Goal: Information Seeking & Learning: Find specific fact

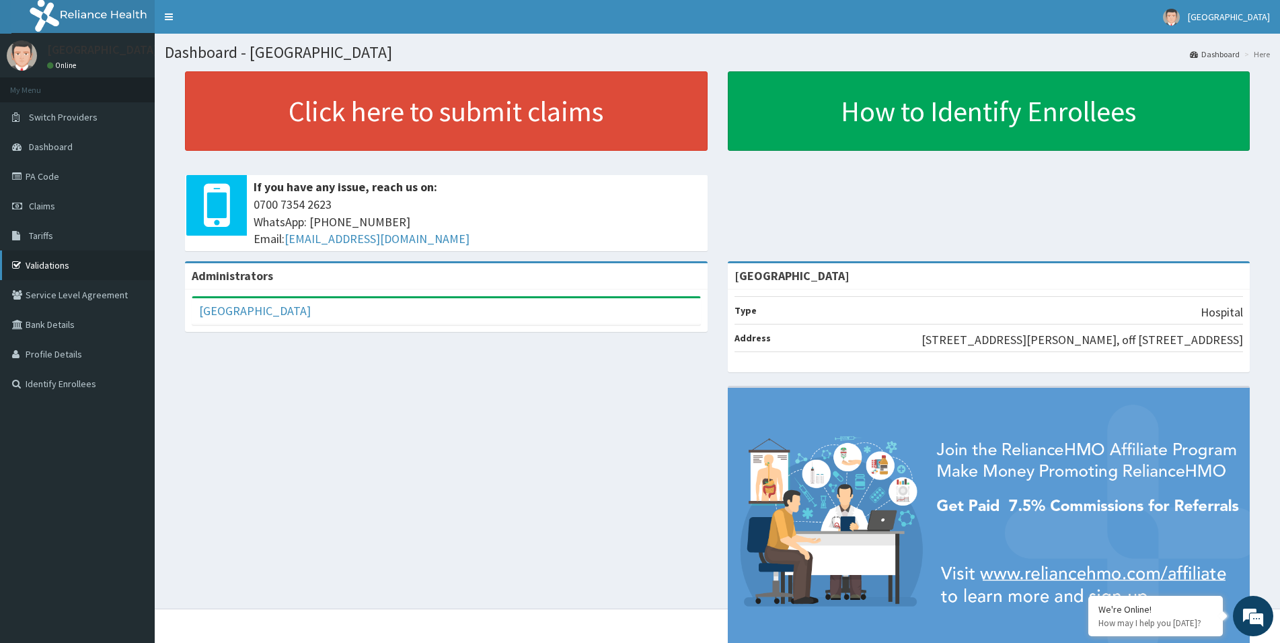
click at [68, 257] on link "Validations" at bounding box center [77, 265] width 155 height 30
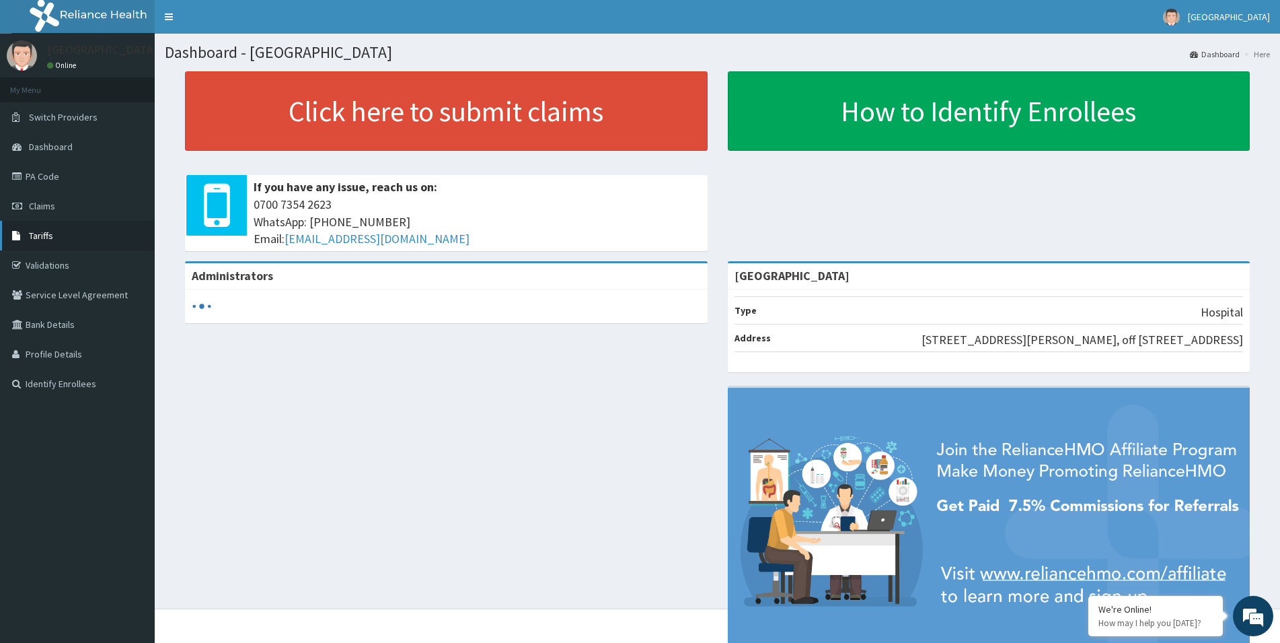
click at [81, 248] on link "Tariffs" at bounding box center [77, 236] width 155 height 30
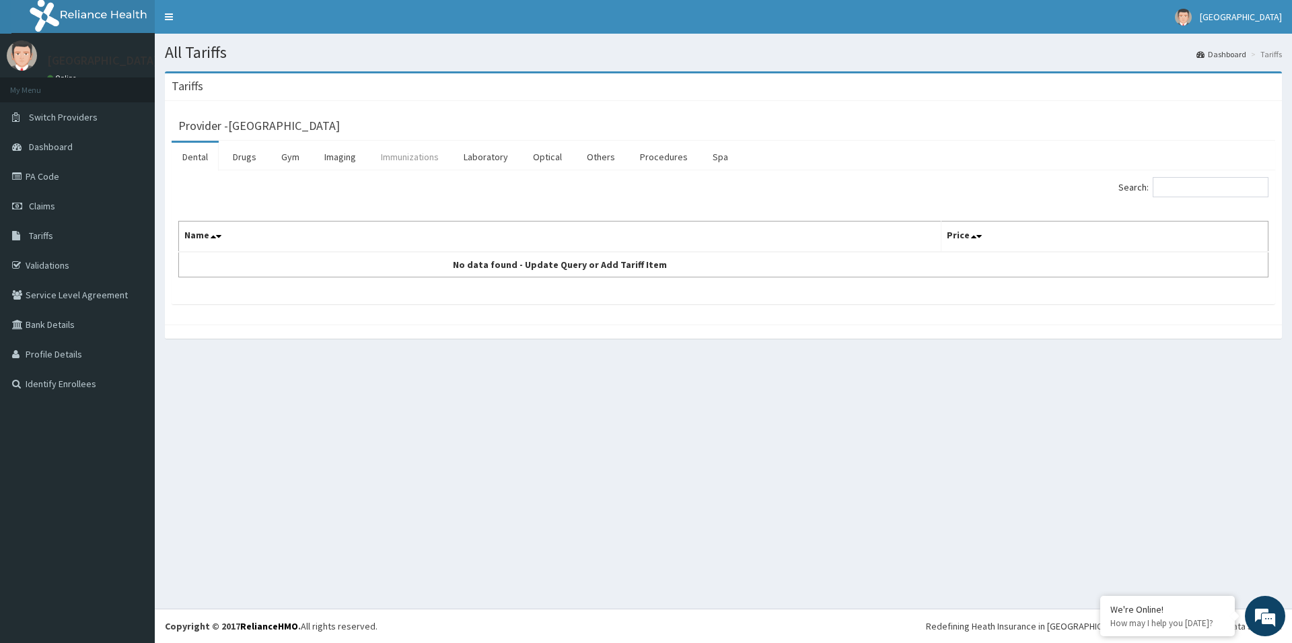
click at [396, 171] on link "Immunizations" at bounding box center [409, 157] width 79 height 28
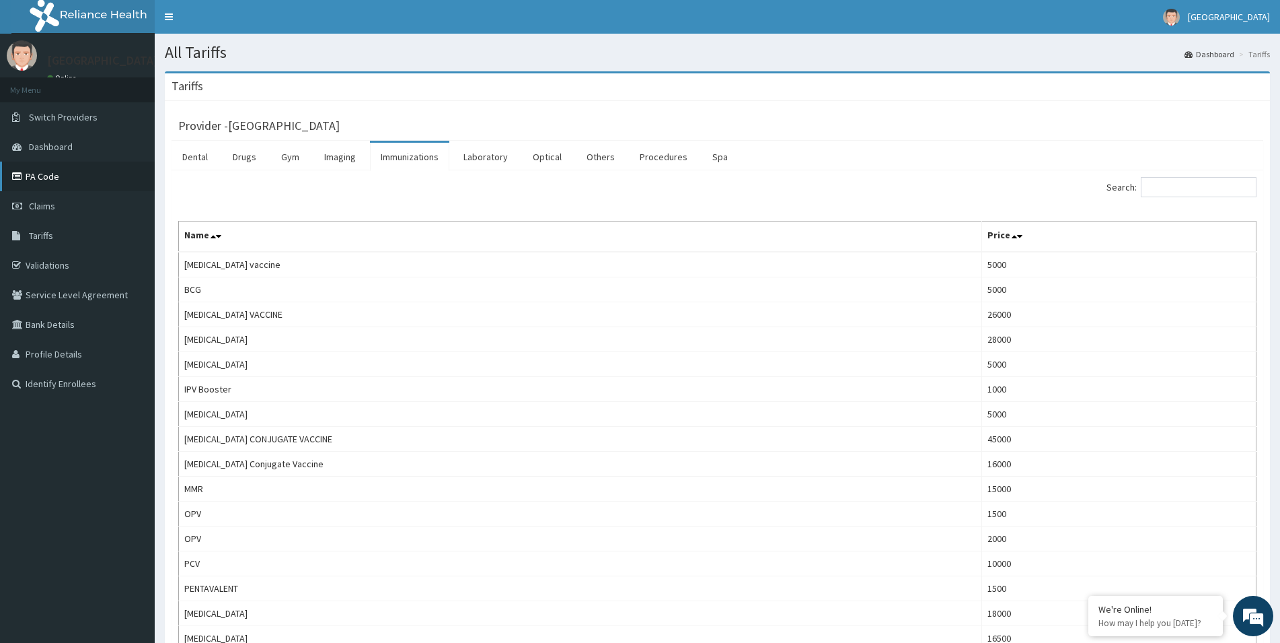
click at [55, 174] on link "PA Code" at bounding box center [77, 176] width 155 height 30
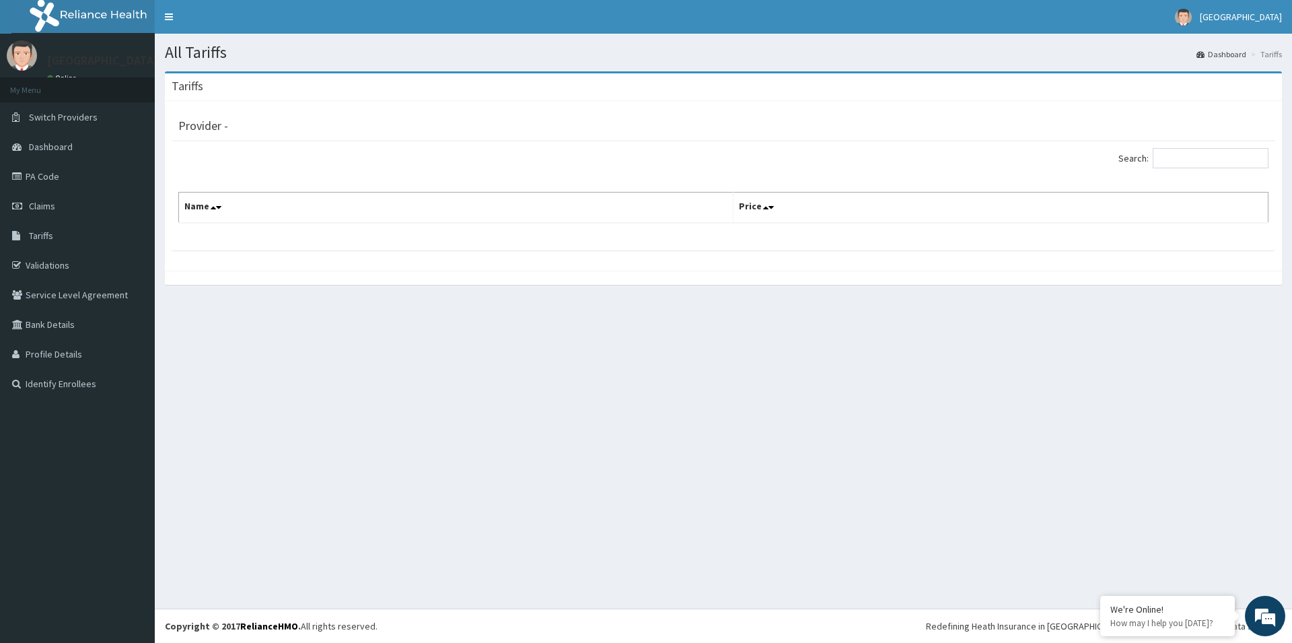
click at [329, 216] on th "Name" at bounding box center [456, 207] width 554 height 31
click at [0, 243] on link "Tariffs" at bounding box center [77, 236] width 155 height 30
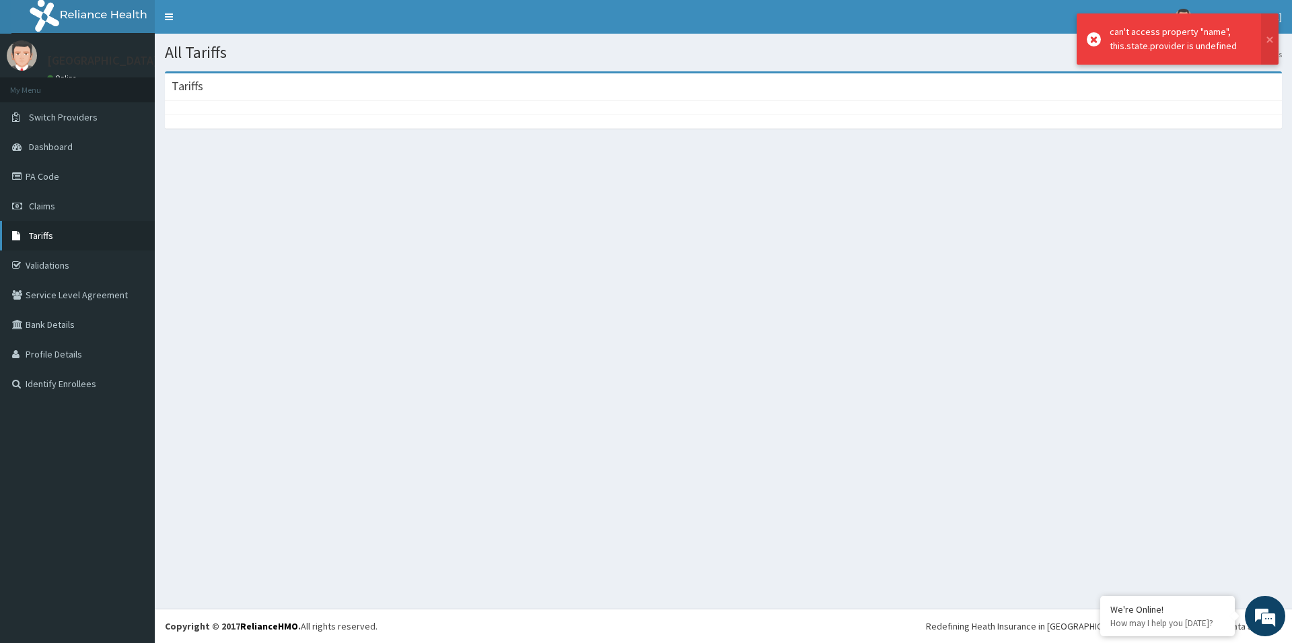
click at [42, 229] on link "Tariffs" at bounding box center [77, 236] width 155 height 30
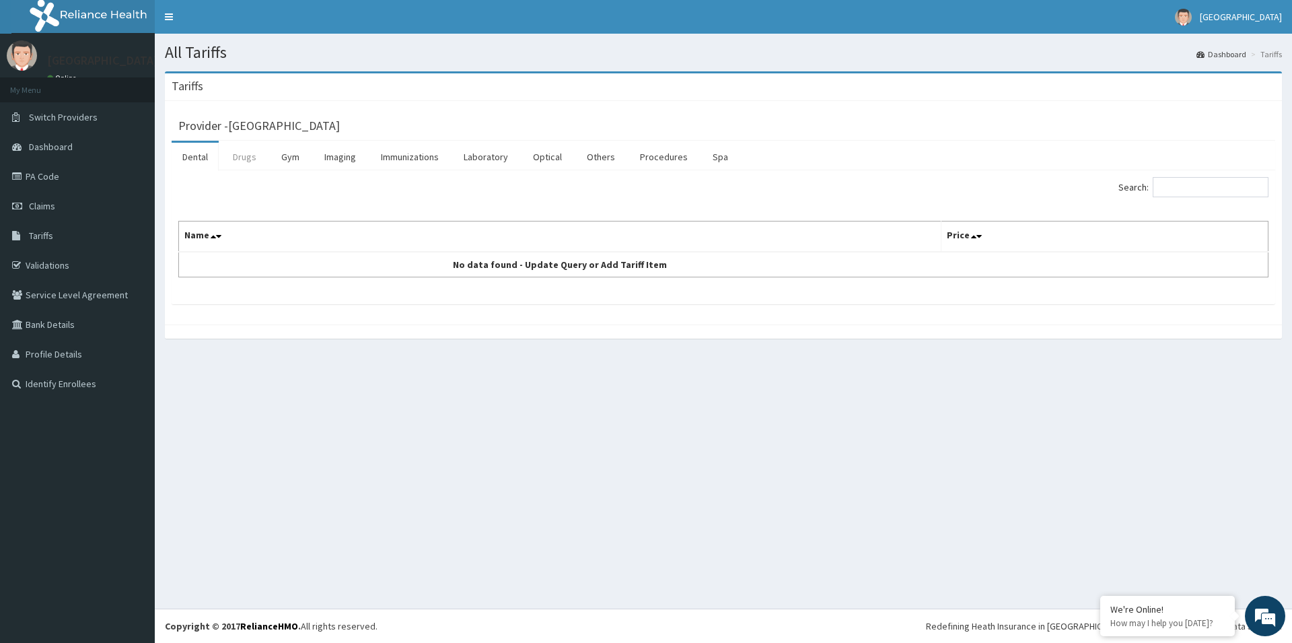
click at [238, 152] on link "Drugs" at bounding box center [244, 157] width 45 height 28
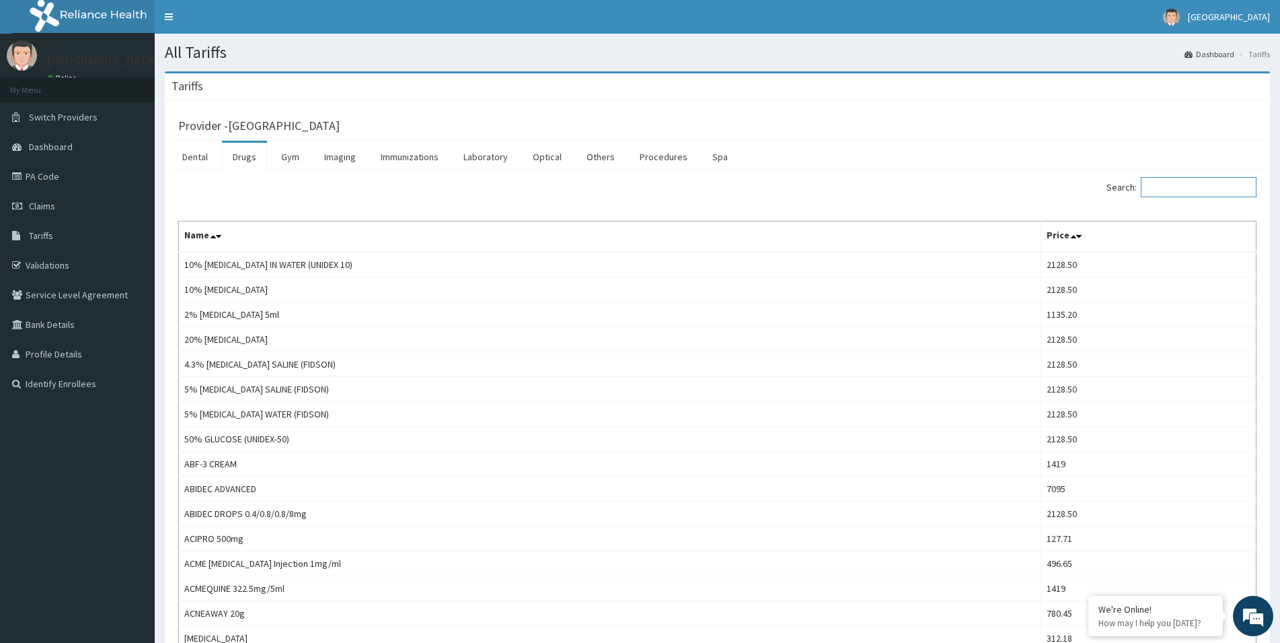
click at [1208, 186] on input "Search:" at bounding box center [1199, 187] width 116 height 20
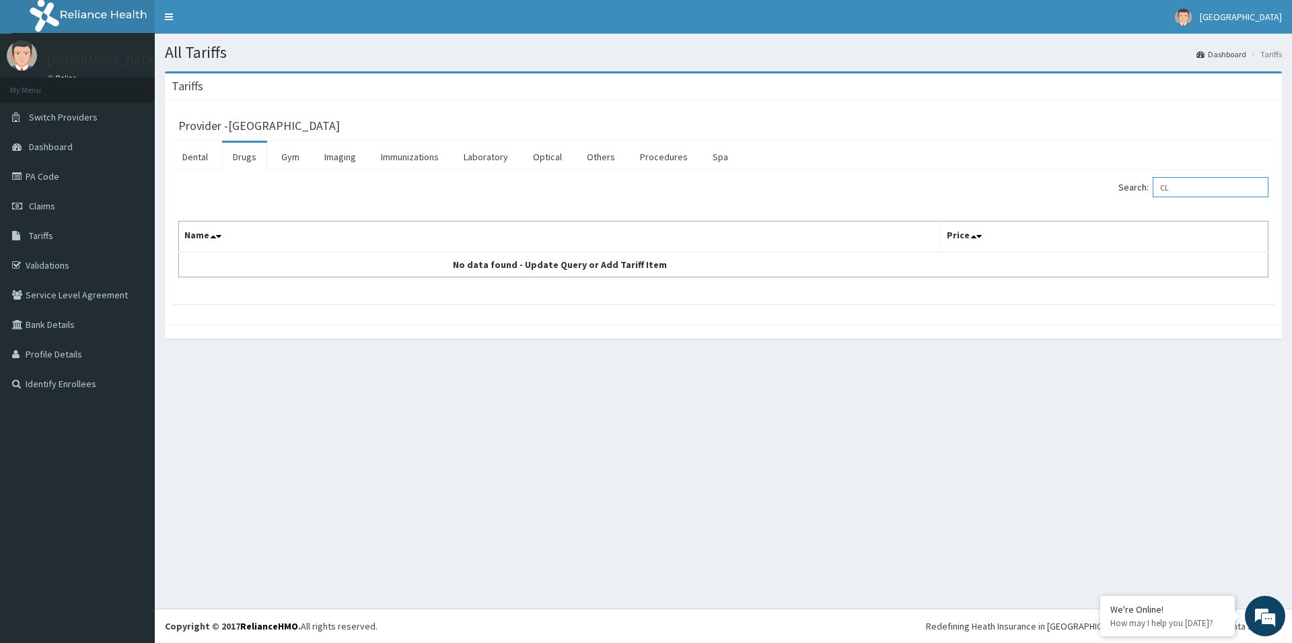
type input "C"
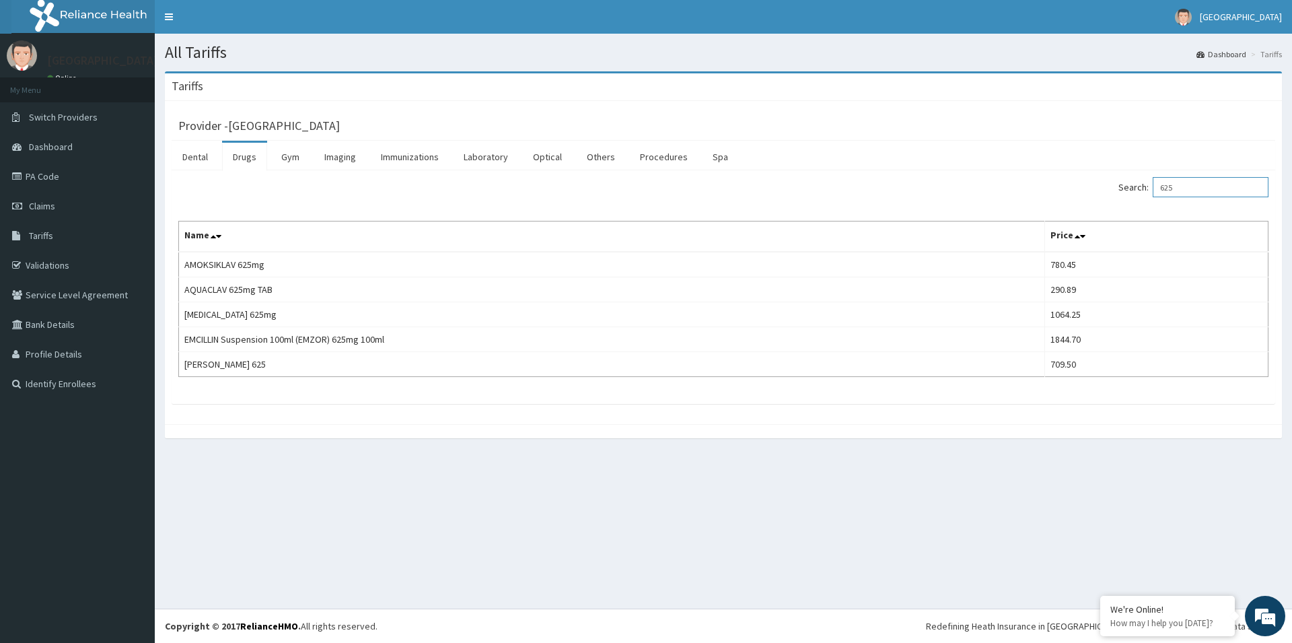
type input "625"
click at [61, 182] on link "PA Code" at bounding box center [77, 176] width 155 height 30
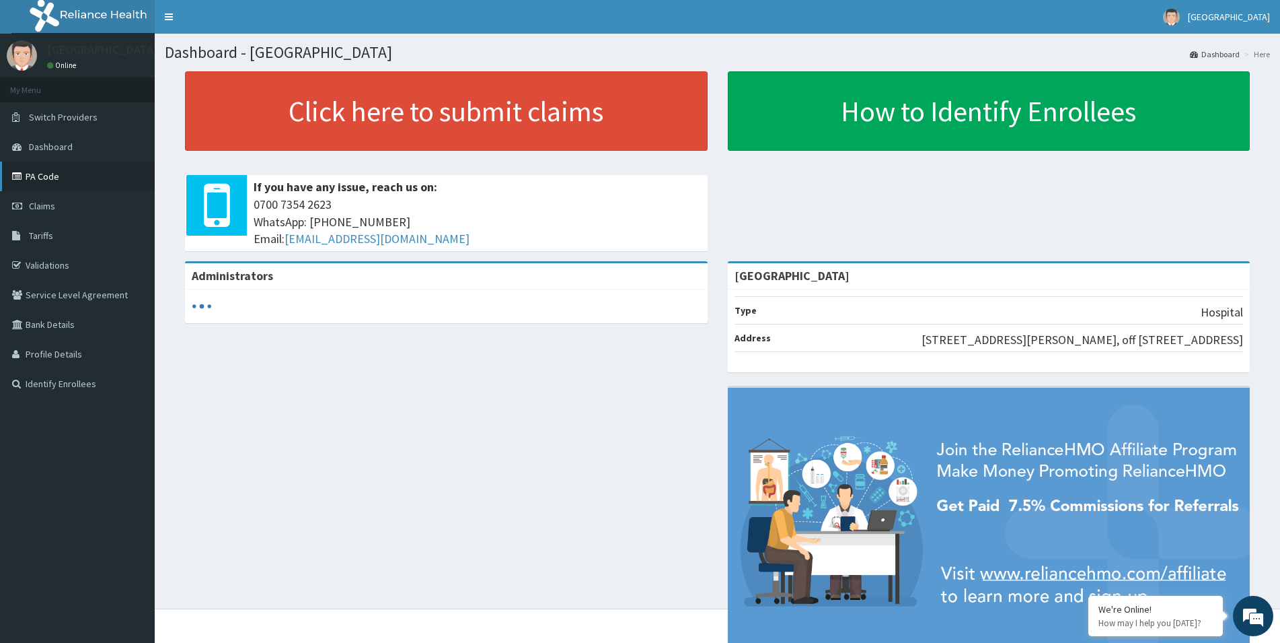
click at [54, 168] on link "PA Code" at bounding box center [77, 176] width 155 height 30
